Goal: Task Accomplishment & Management: Complete application form

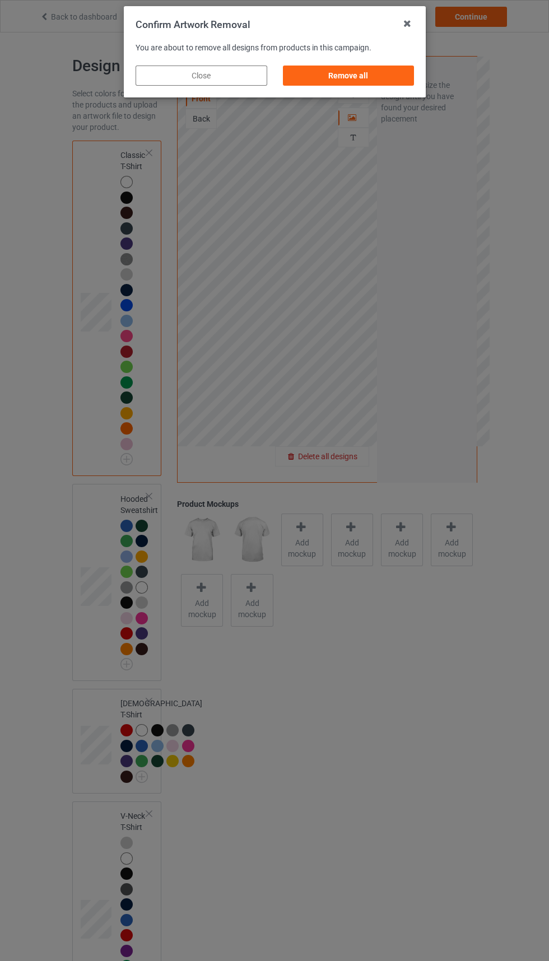
click at [365, 72] on div "Remove all" at bounding box center [348, 76] width 132 height 20
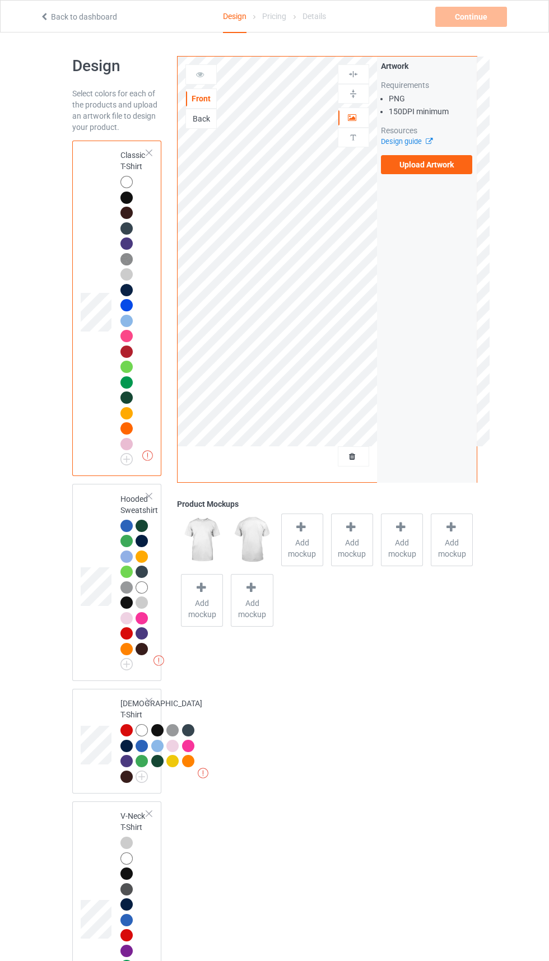
click at [416, 142] on link "Design guide" at bounding box center [406, 141] width 51 height 8
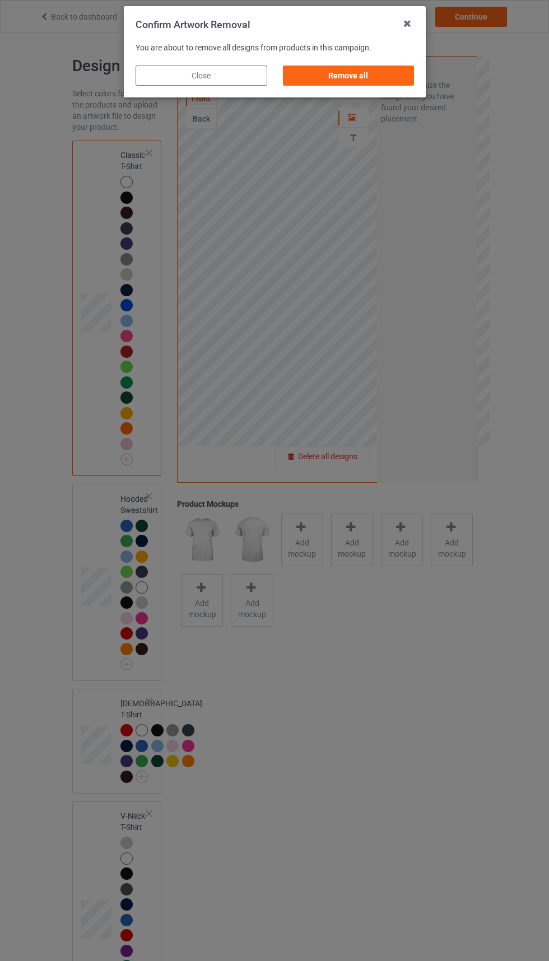
click at [361, 66] on div "Remove all" at bounding box center [348, 76] width 132 height 20
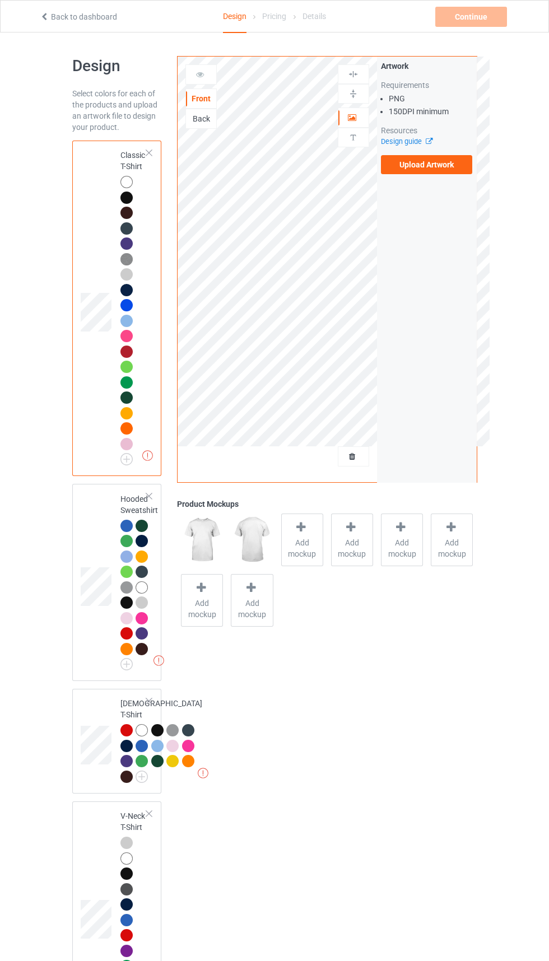
click at [429, 164] on label "Upload Artwork" at bounding box center [427, 164] width 92 height 19
click at [0, 0] on input "Upload Artwork" at bounding box center [0, 0] width 0 height 0
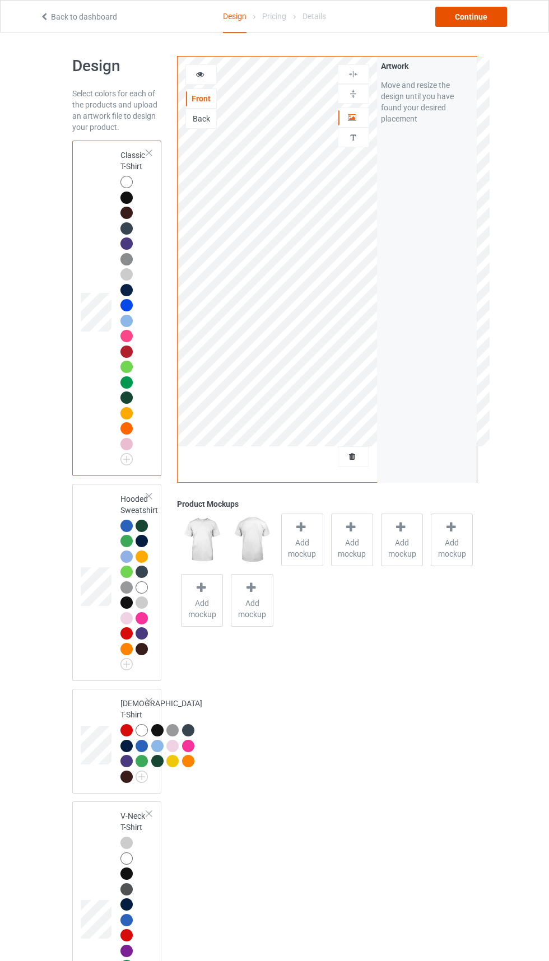
click at [479, 10] on div "Continue" at bounding box center [471, 17] width 72 height 20
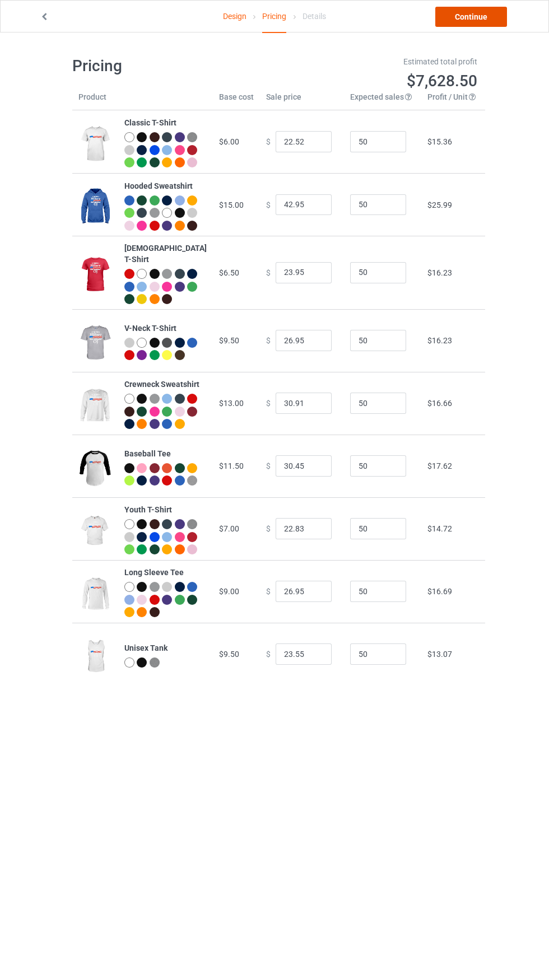
click at [470, 12] on link "Continue" at bounding box center [471, 17] width 72 height 20
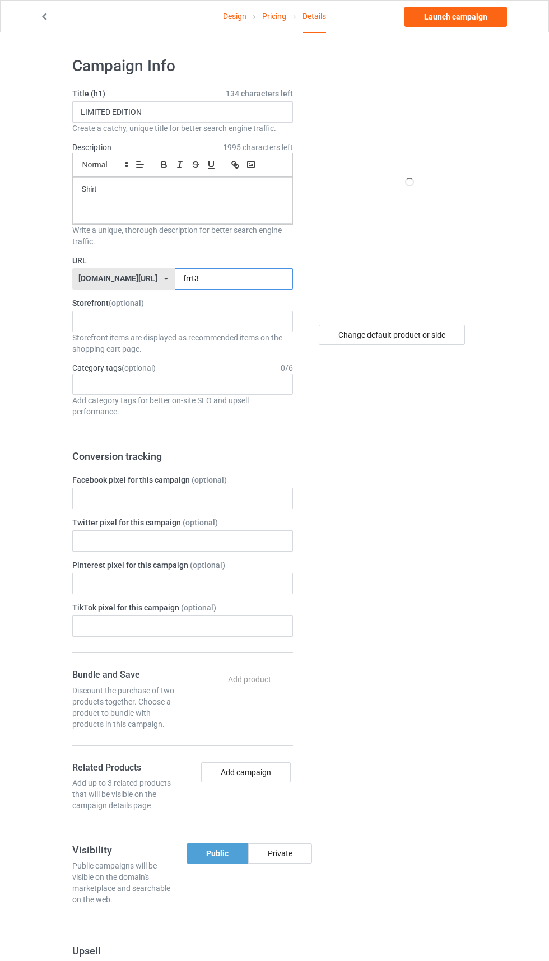
click at [243, 276] on input "frrt3" at bounding box center [234, 278] width 118 height 21
click at [199, 260] on label "URL" at bounding box center [182, 260] width 221 height 11
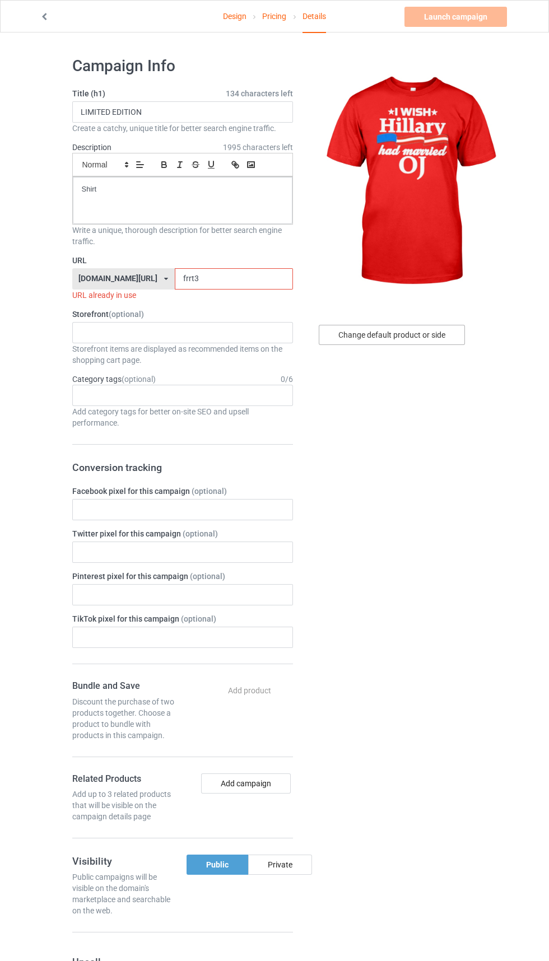
click at [408, 330] on div "Change default product or side" at bounding box center [392, 335] width 146 height 20
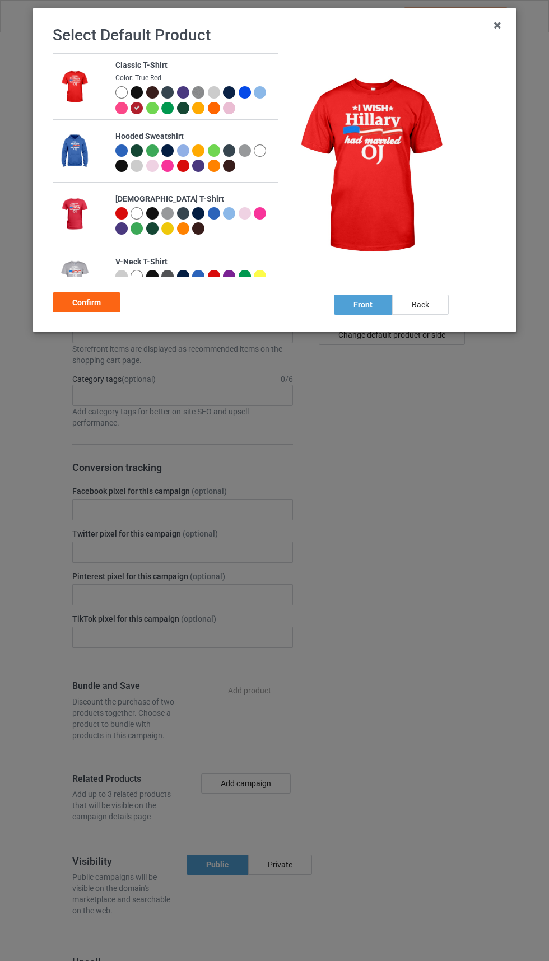
click at [139, 100] on div at bounding box center [138, 94] width 16 height 16
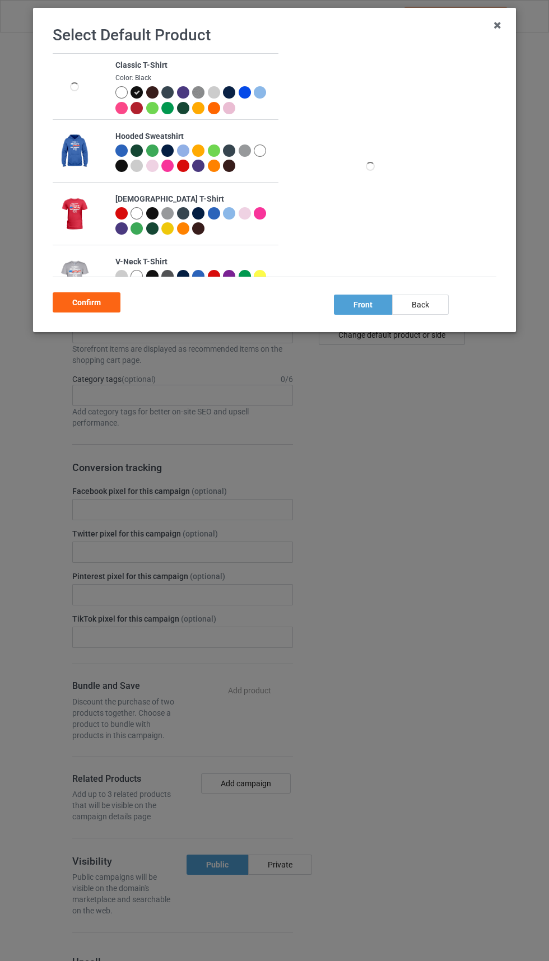
click at [138, 101] on div at bounding box center [138, 94] width 16 height 16
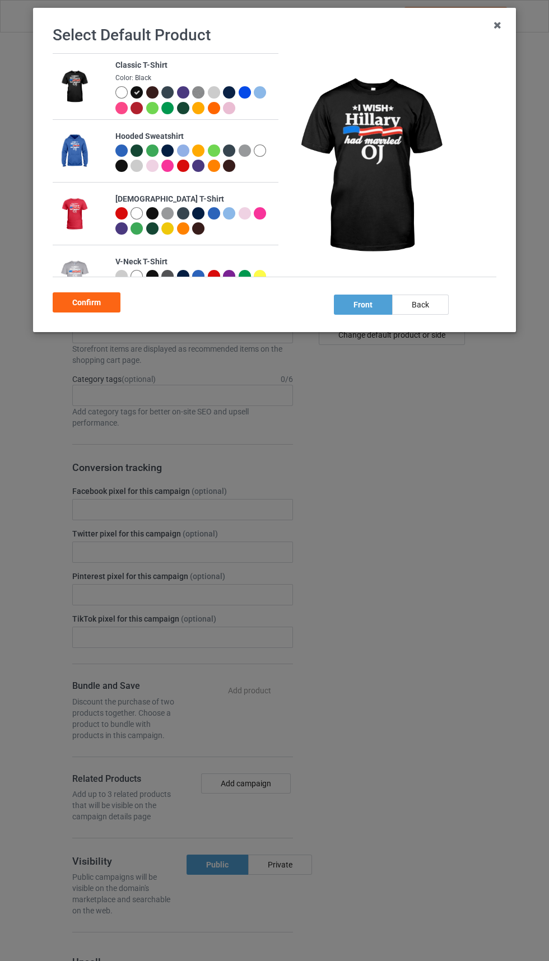
click at [83, 307] on div "Confirm" at bounding box center [87, 302] width 68 height 20
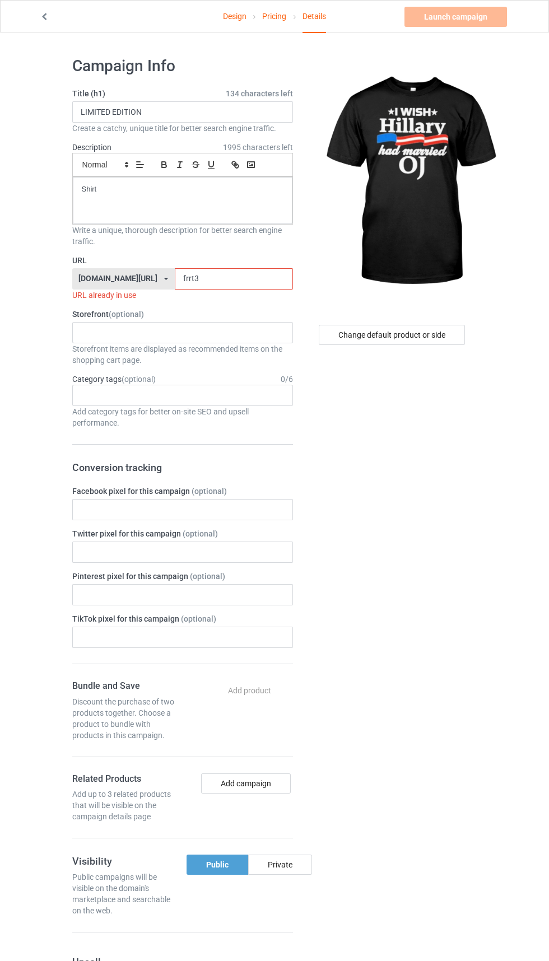
click at [241, 279] on input "frrt3" at bounding box center [234, 278] width 118 height 21
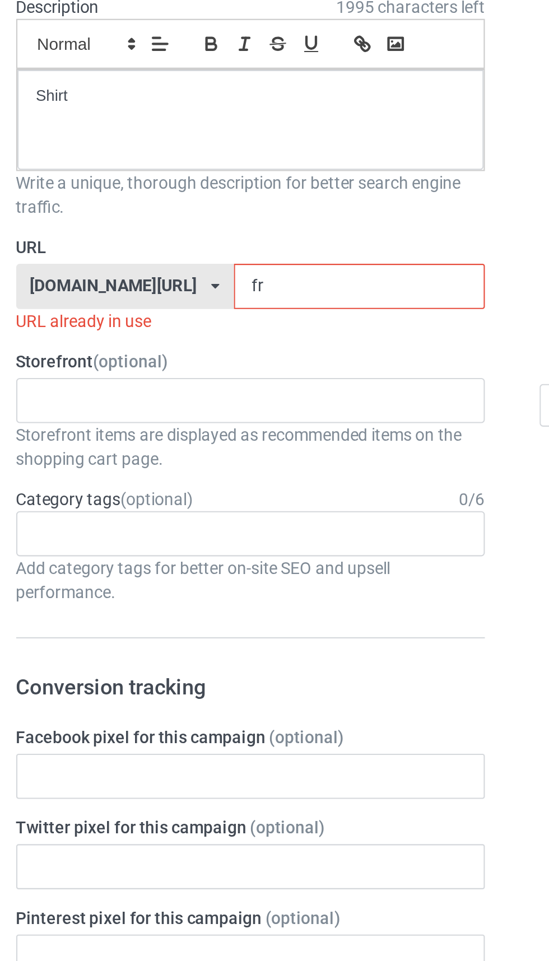
type input "f"
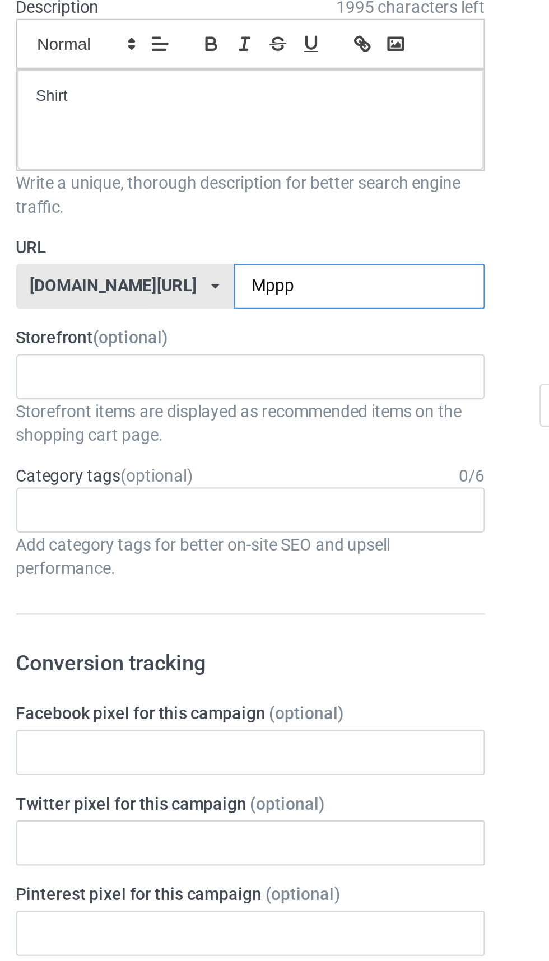
type input "Mpppt"
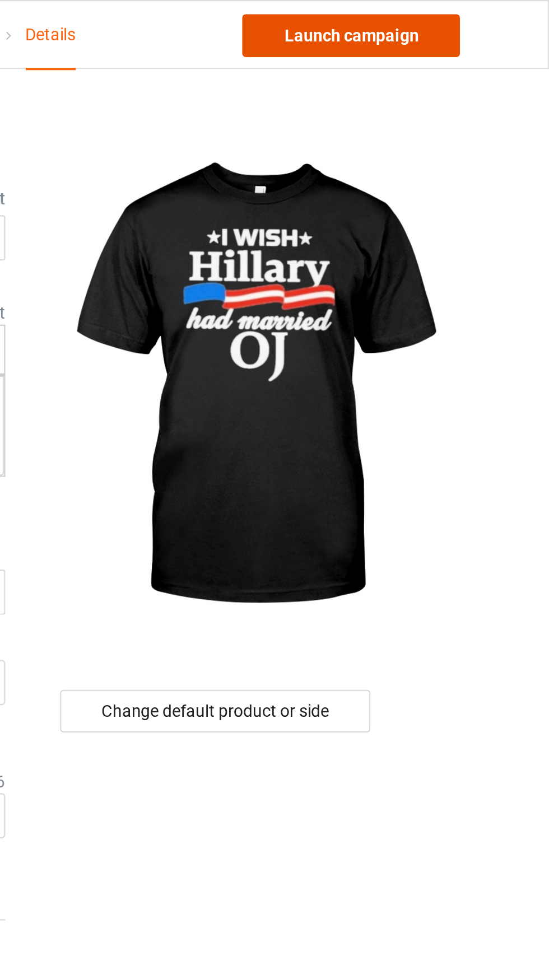
click at [473, 18] on link "Launch campaign" at bounding box center [455, 17] width 102 height 20
